Goal: Task Accomplishment & Management: Manage account settings

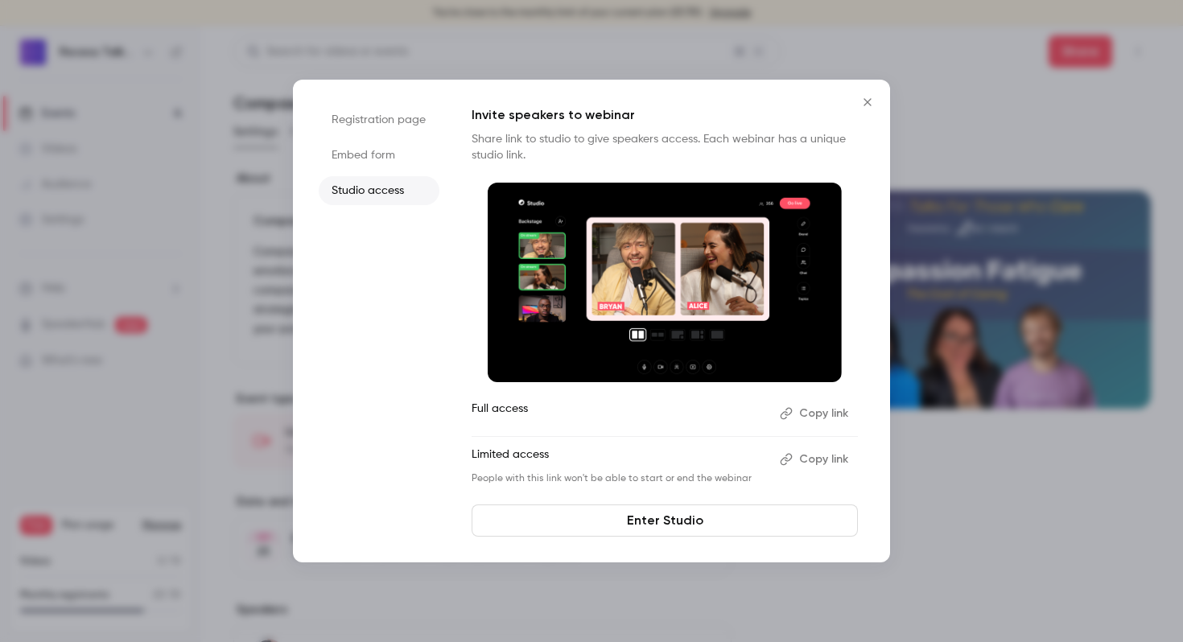
click at [820, 416] on button "Copy link" at bounding box center [815, 414] width 84 height 26
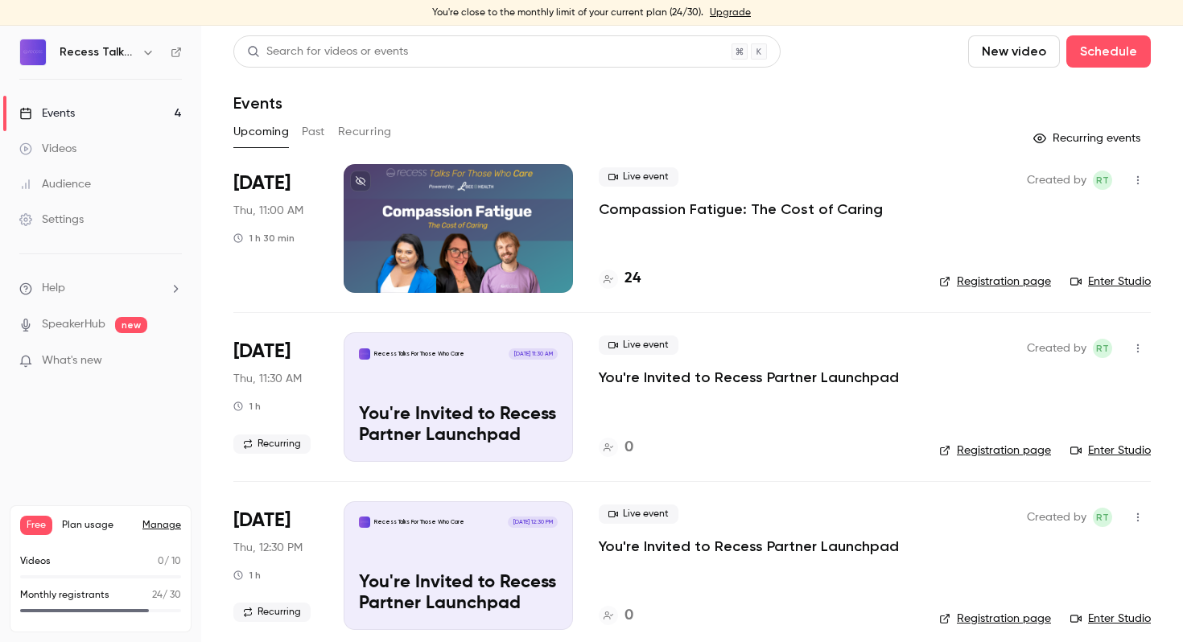
click at [716, 212] on p "Compassion Fatigue: The Cost of Caring" at bounding box center [741, 209] width 284 height 19
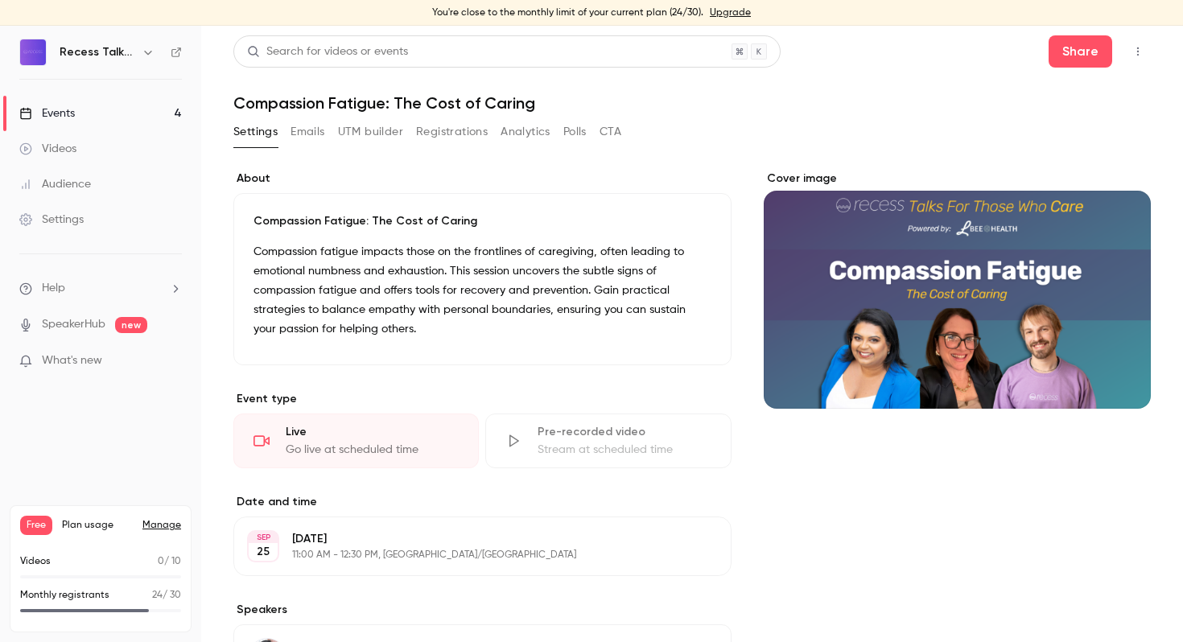
click at [461, 128] on button "Registrations" at bounding box center [452, 132] width 72 height 26
